Goal: Task Accomplishment & Management: Use online tool/utility

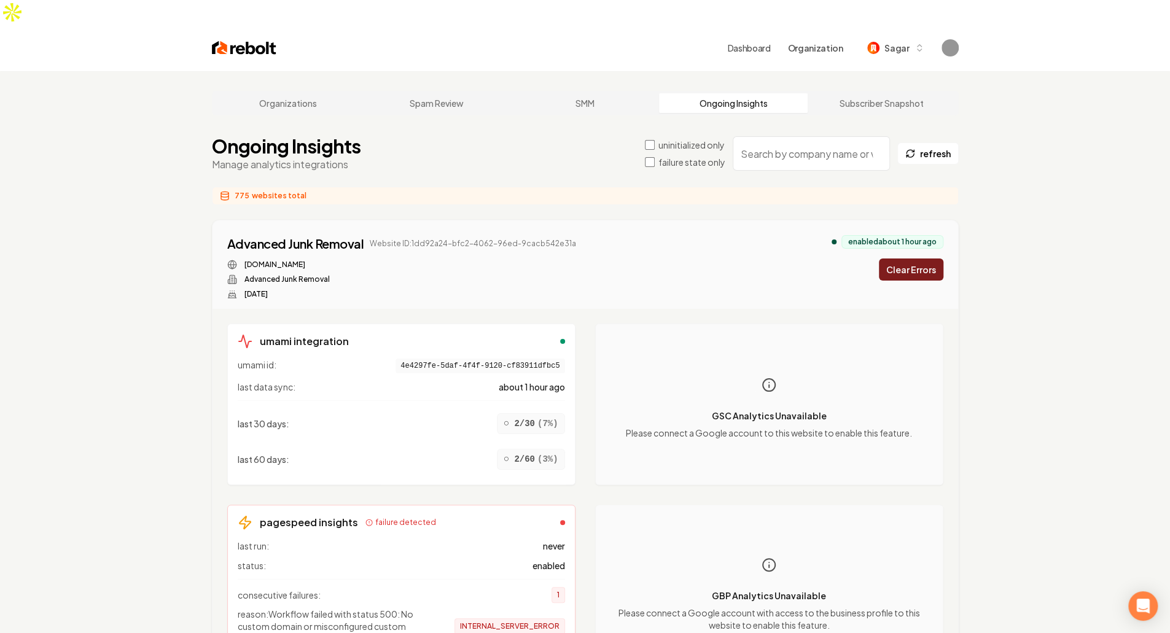
click at [683, 156] on label "failure state only" at bounding box center [691, 162] width 67 height 12
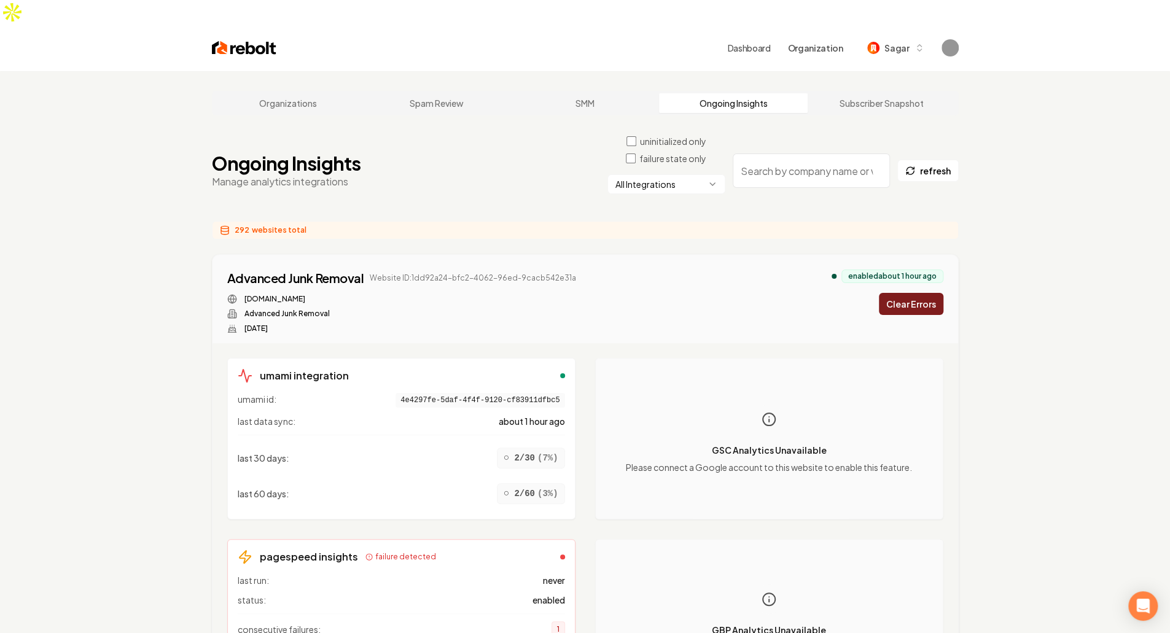
click at [705, 159] on html "Dashboard Organization Sagar Organizations Spam Review SMM Ongoing Insights Sub…" at bounding box center [585, 316] width 1170 height 633
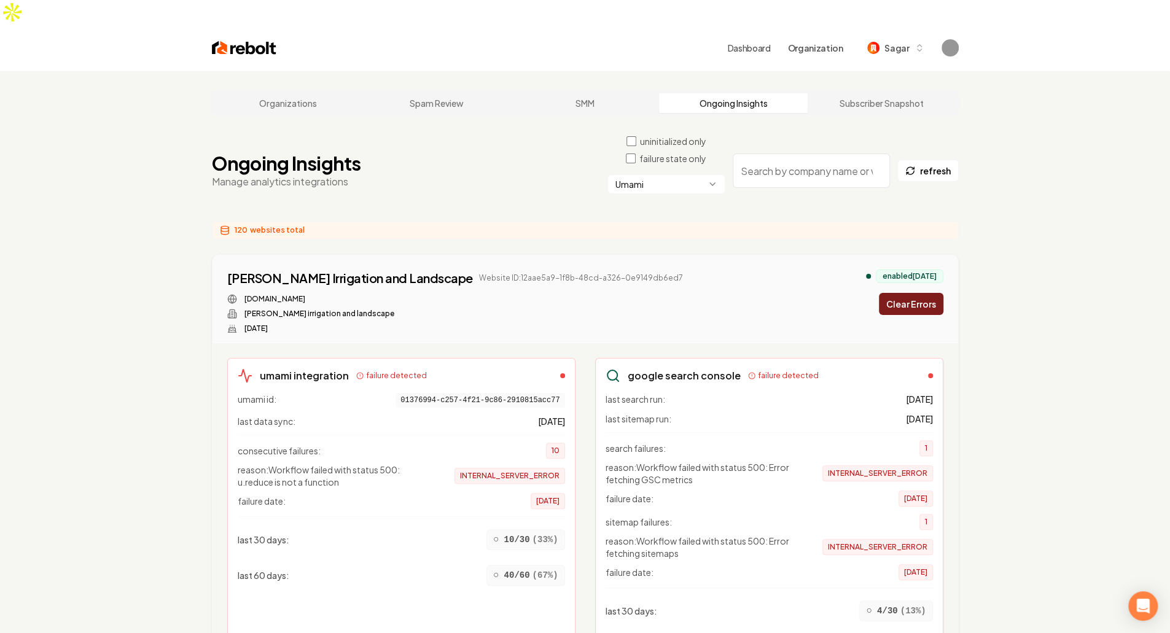
click at [932, 293] on button "Clear Errors" at bounding box center [911, 304] width 64 height 22
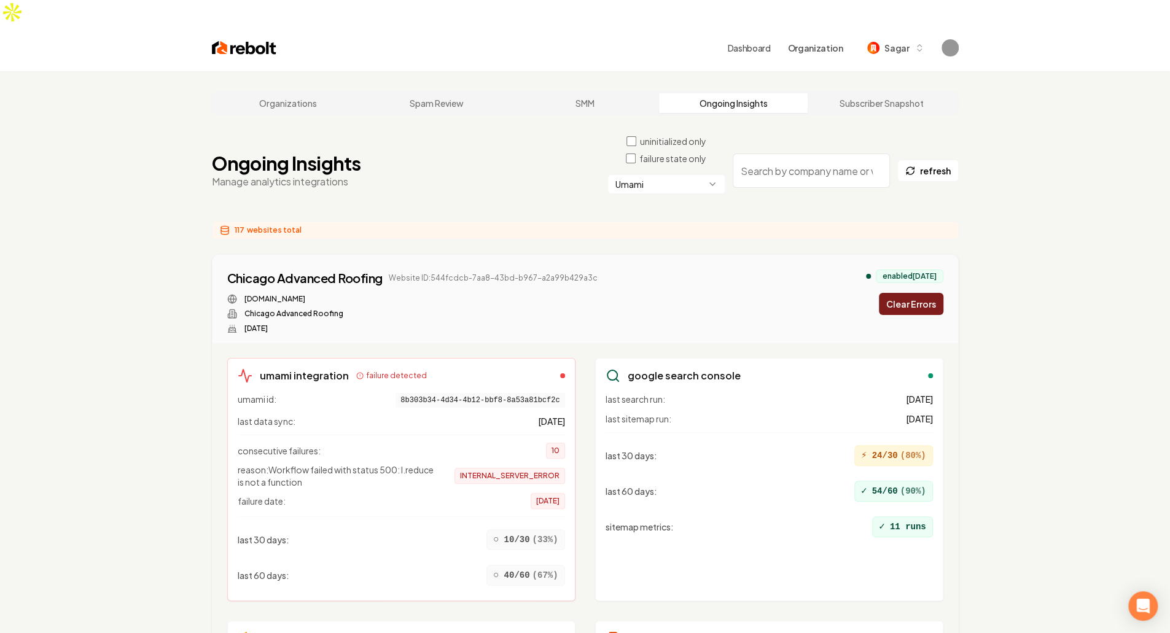
click at [932, 293] on button "Clear Errors" at bounding box center [911, 304] width 64 height 22
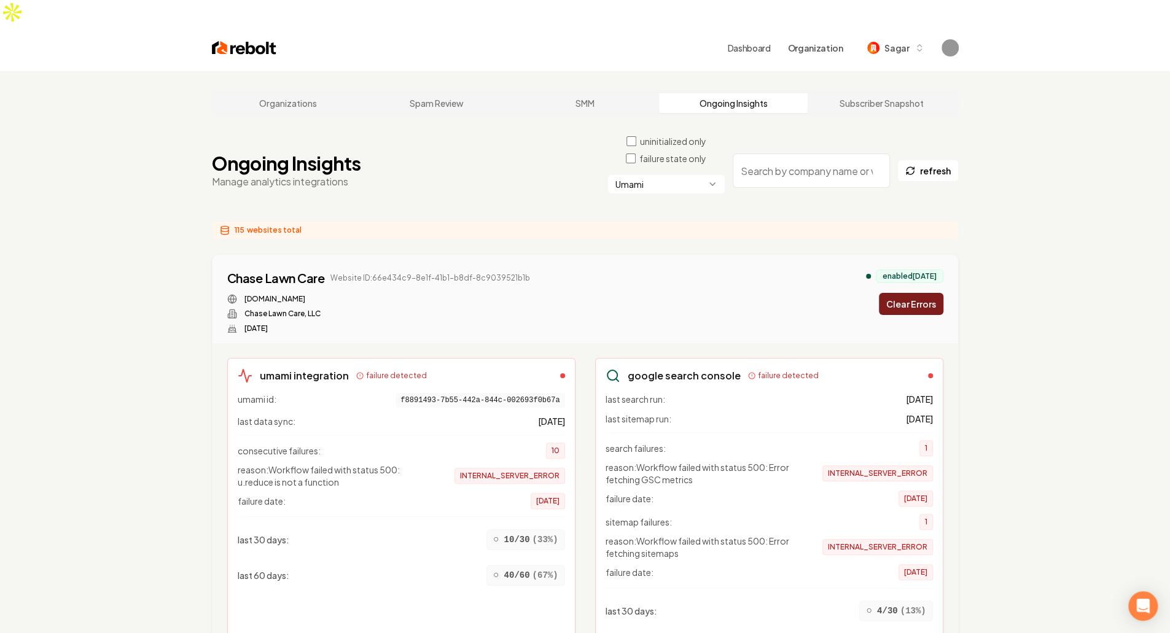
click at [932, 293] on button "Clear Errors" at bounding box center [911, 304] width 64 height 22
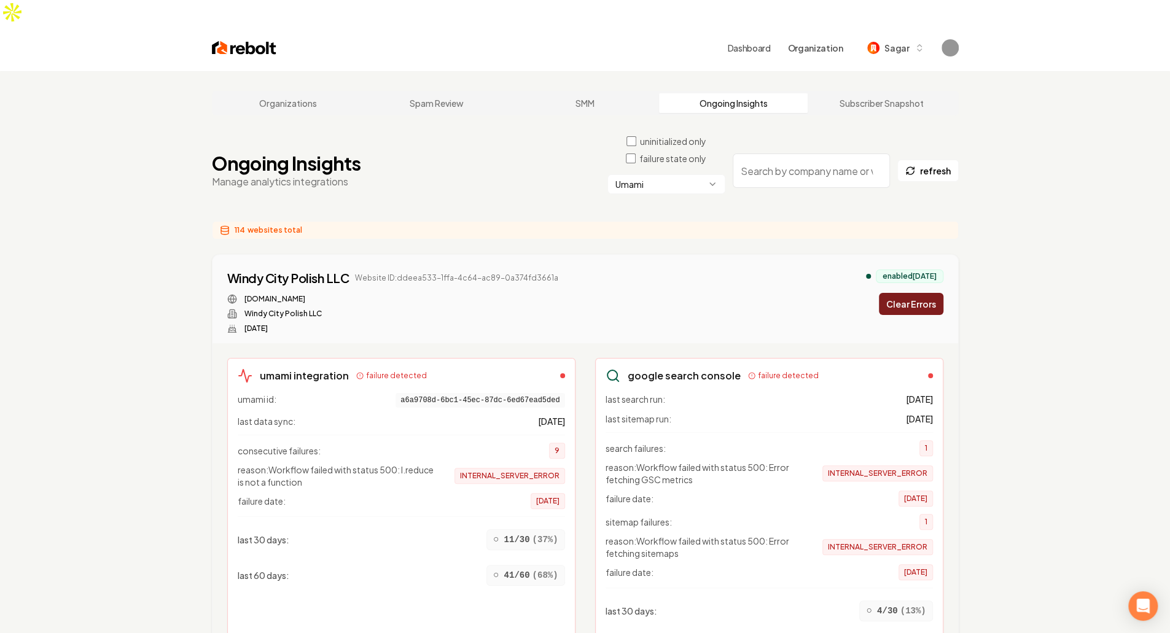
click at [932, 293] on button "Clear Errors" at bounding box center [911, 304] width 64 height 22
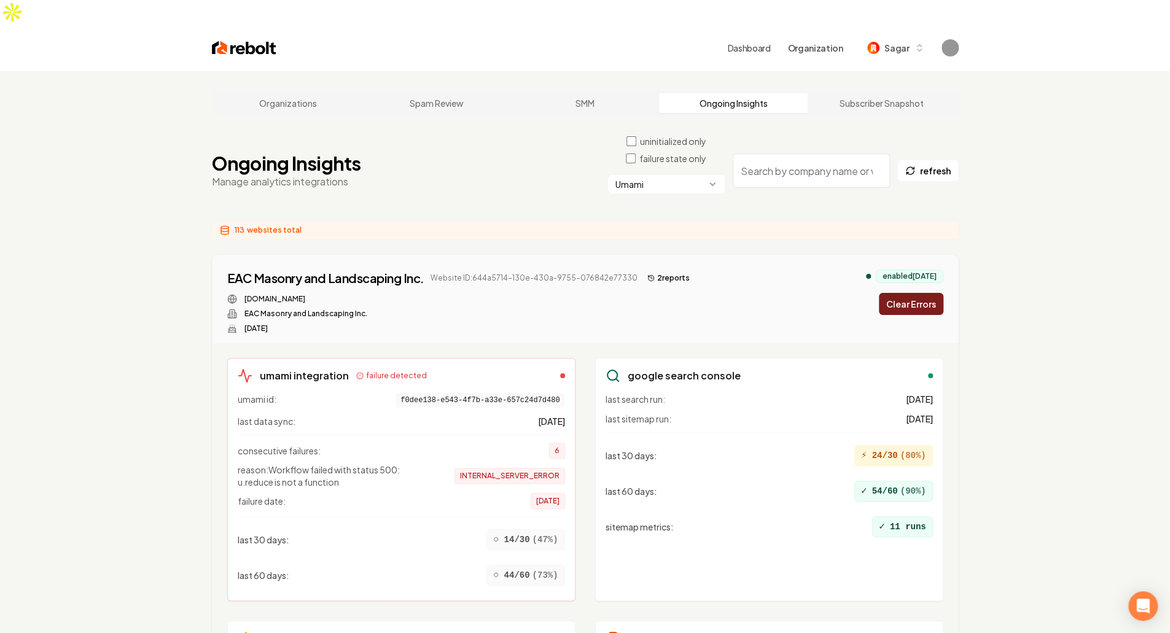
click at [932, 293] on button "Clear Errors" at bounding box center [911, 304] width 64 height 22
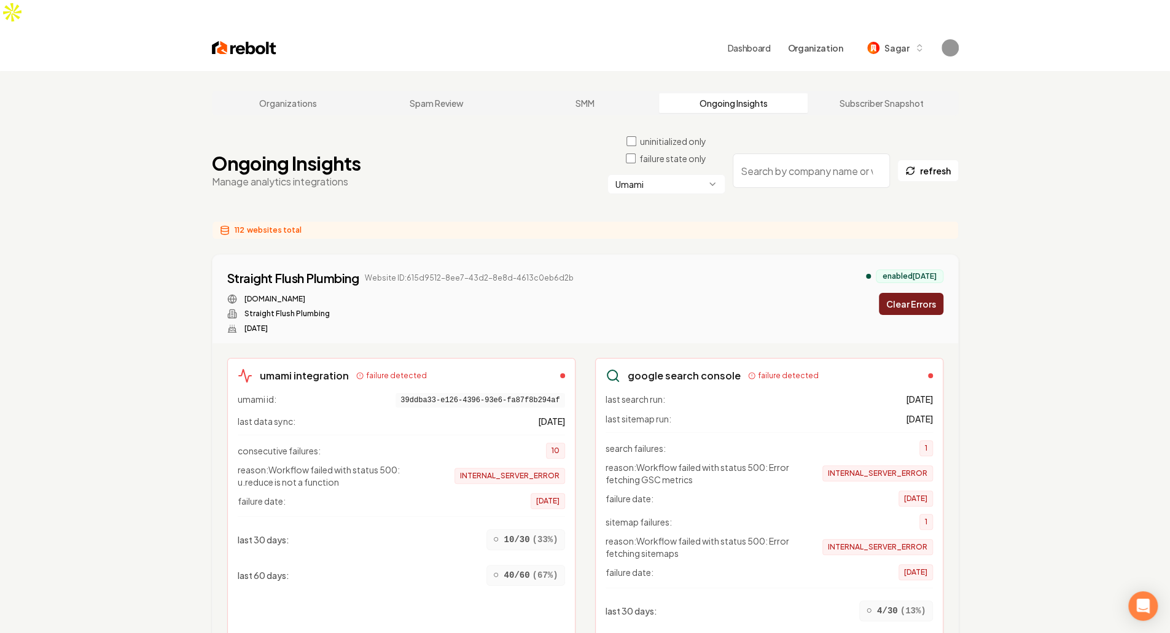
click at [932, 293] on button "Clear Errors" at bounding box center [911, 304] width 64 height 22
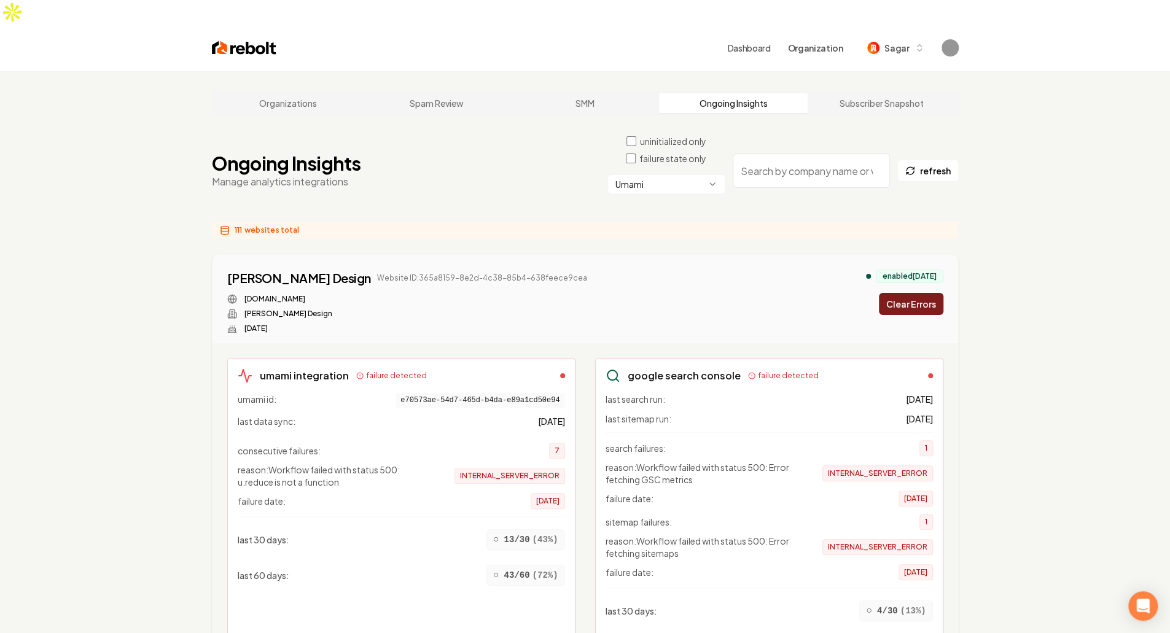
click at [932, 293] on button "Clear Errors" at bounding box center [911, 304] width 64 height 22
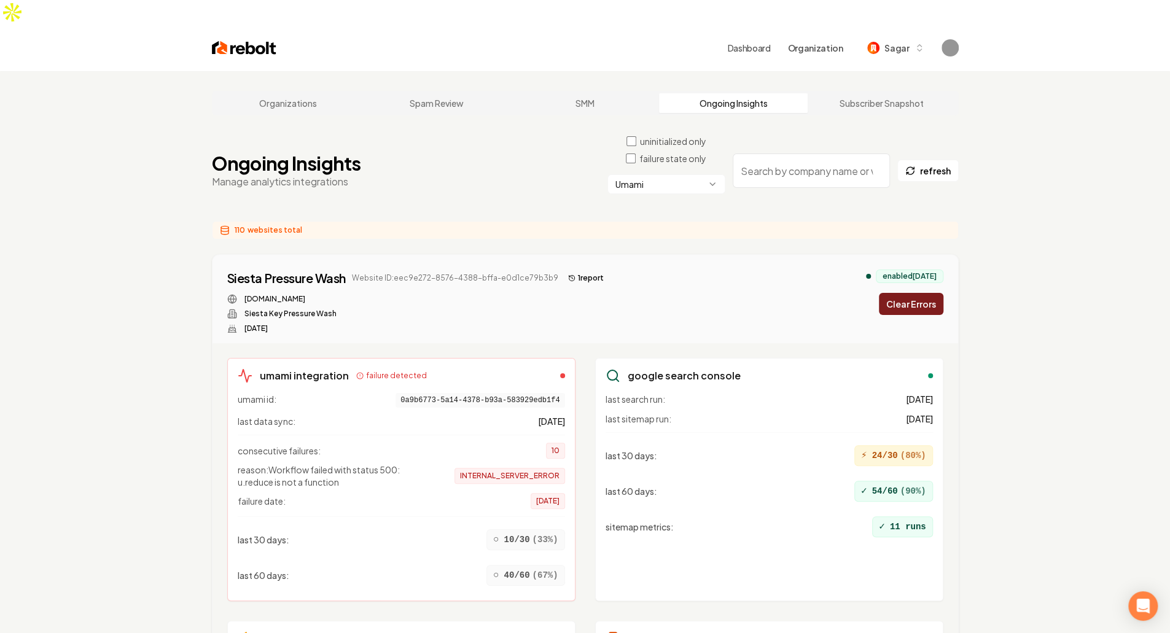
click at [528, 221] on div "110 websites total" at bounding box center [585, 230] width 747 height 18
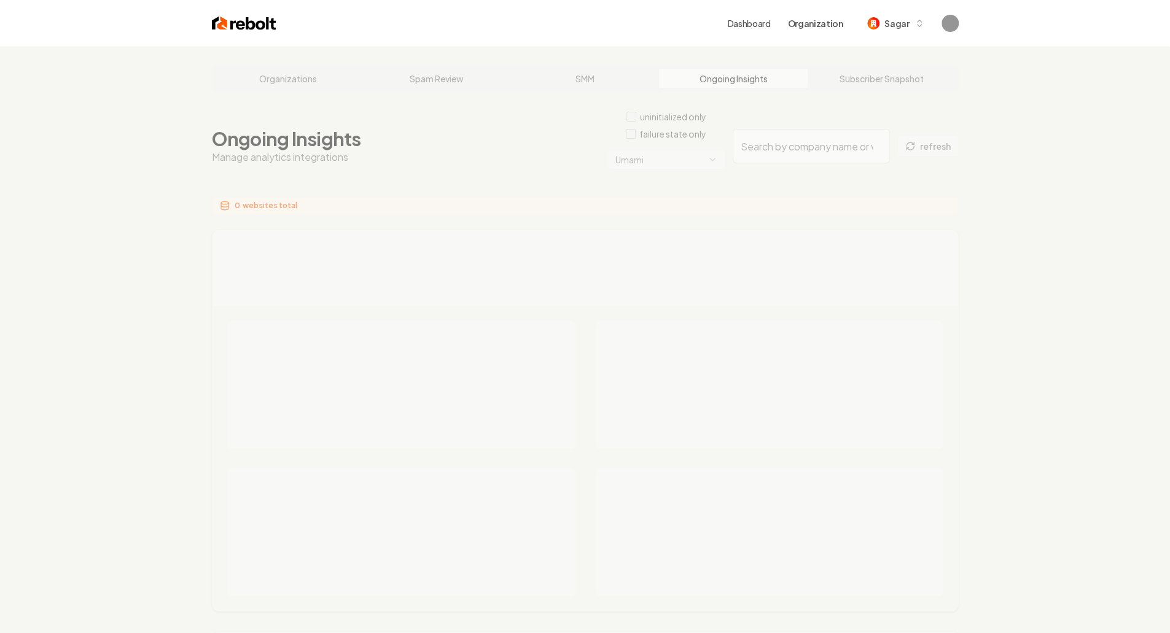
scroll to position [1, 0]
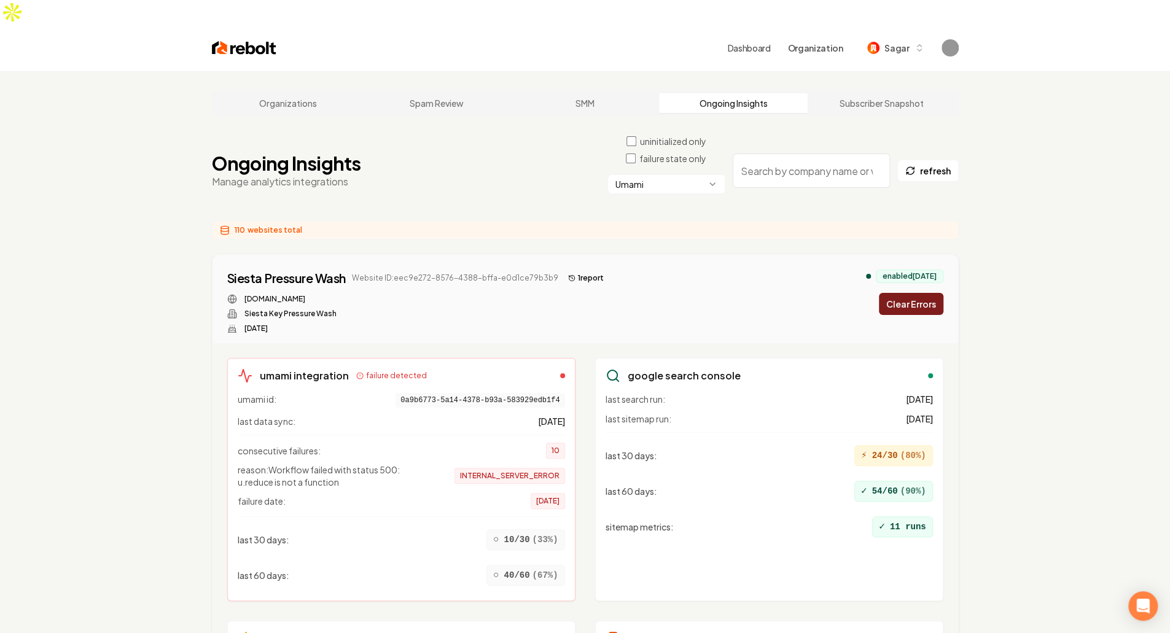
click at [916, 293] on button "Clear Errors" at bounding box center [911, 304] width 64 height 22
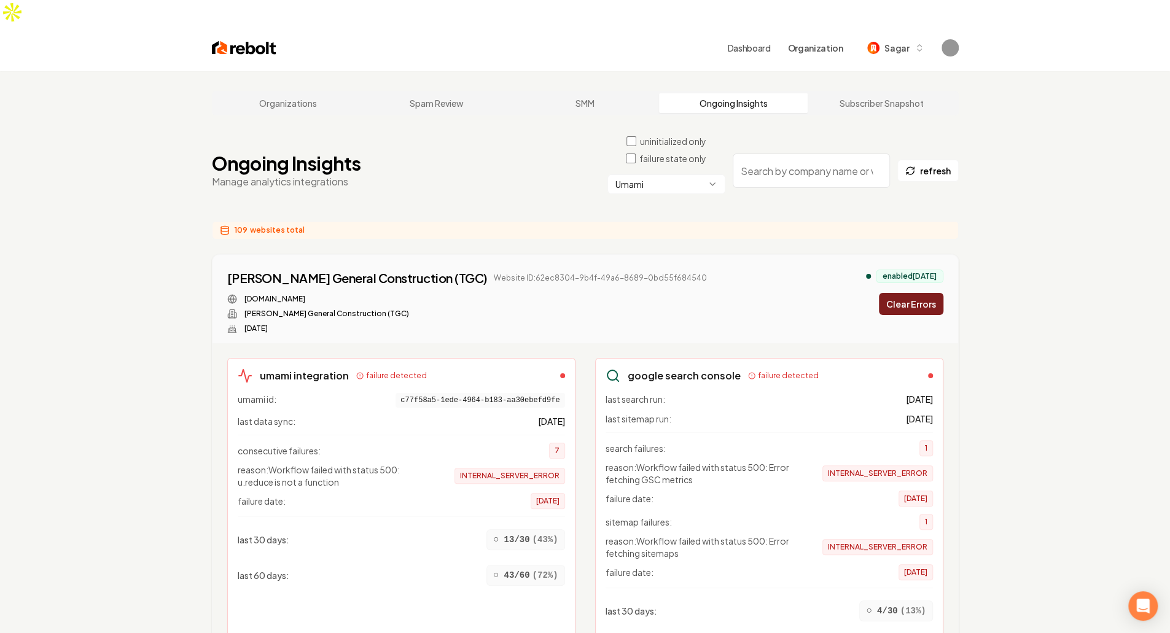
click at [916, 293] on button "Clear Errors" at bounding box center [911, 304] width 64 height 22
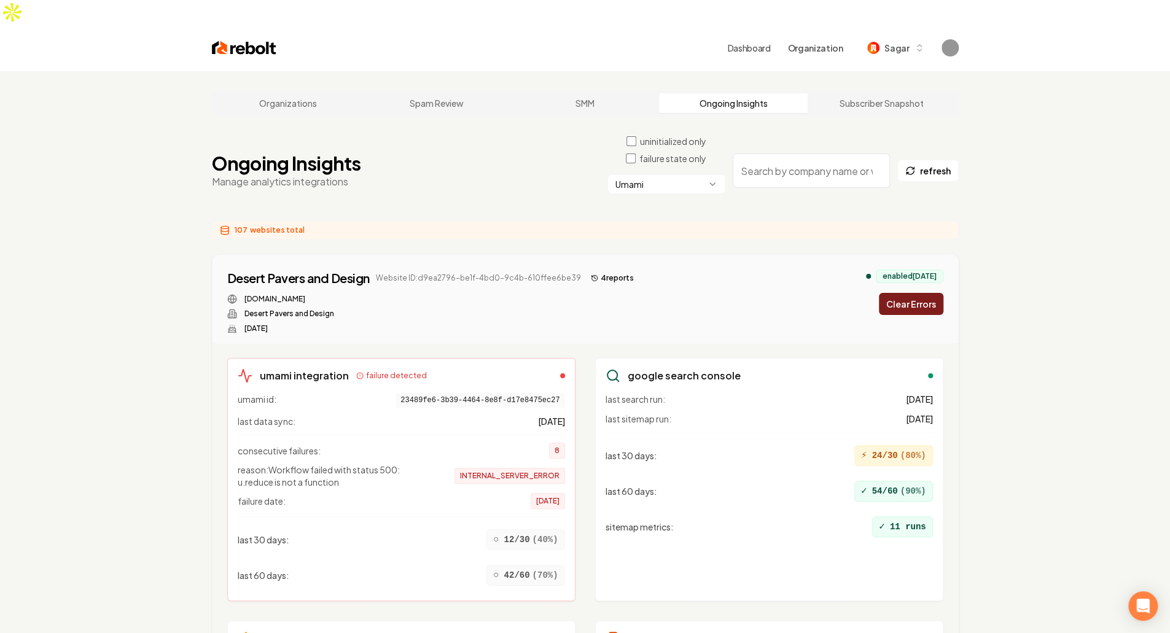
click at [916, 293] on button "Clear Errors" at bounding box center [911, 304] width 64 height 22
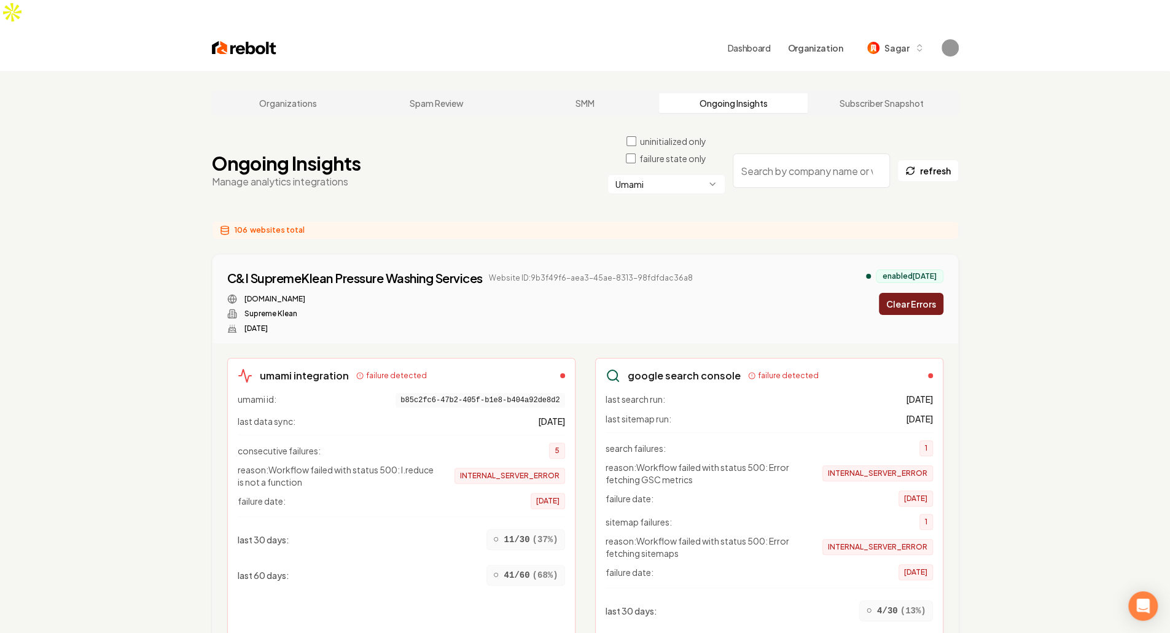
click at [916, 293] on button "Clear Errors" at bounding box center [911, 304] width 64 height 22
click at [916, 275] on div "enabled 4 months ago Clearing..." at bounding box center [904, 292] width 77 height 45
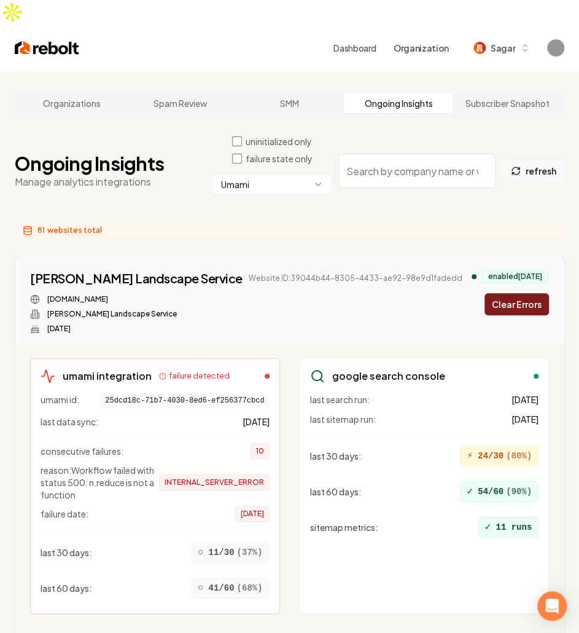
click at [529, 160] on button "refresh" at bounding box center [533, 171] width 61 height 22
